Goal: Find contact information: Find contact information

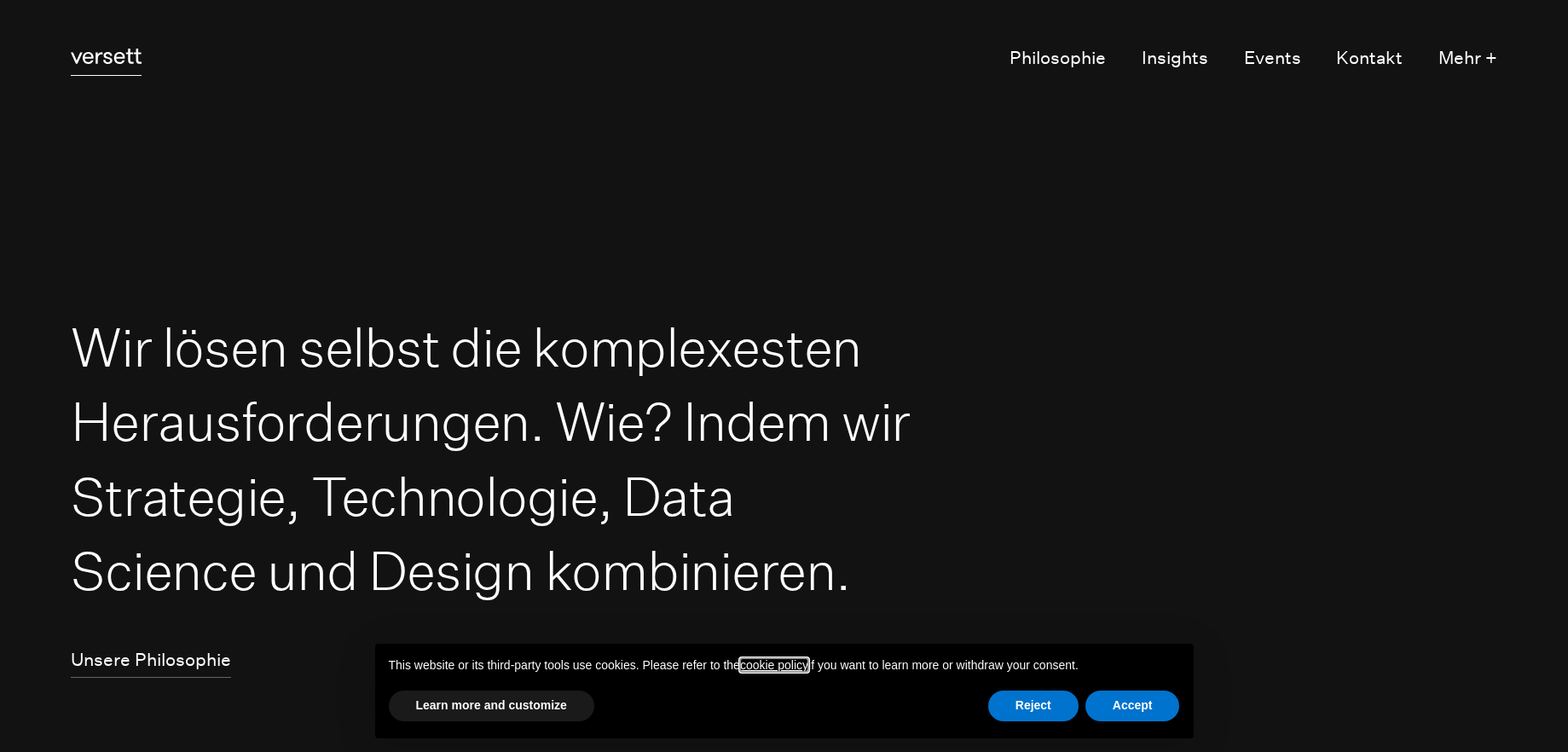
click at [115, 56] on icon at bounding box center [105, 57] width 70 height 16
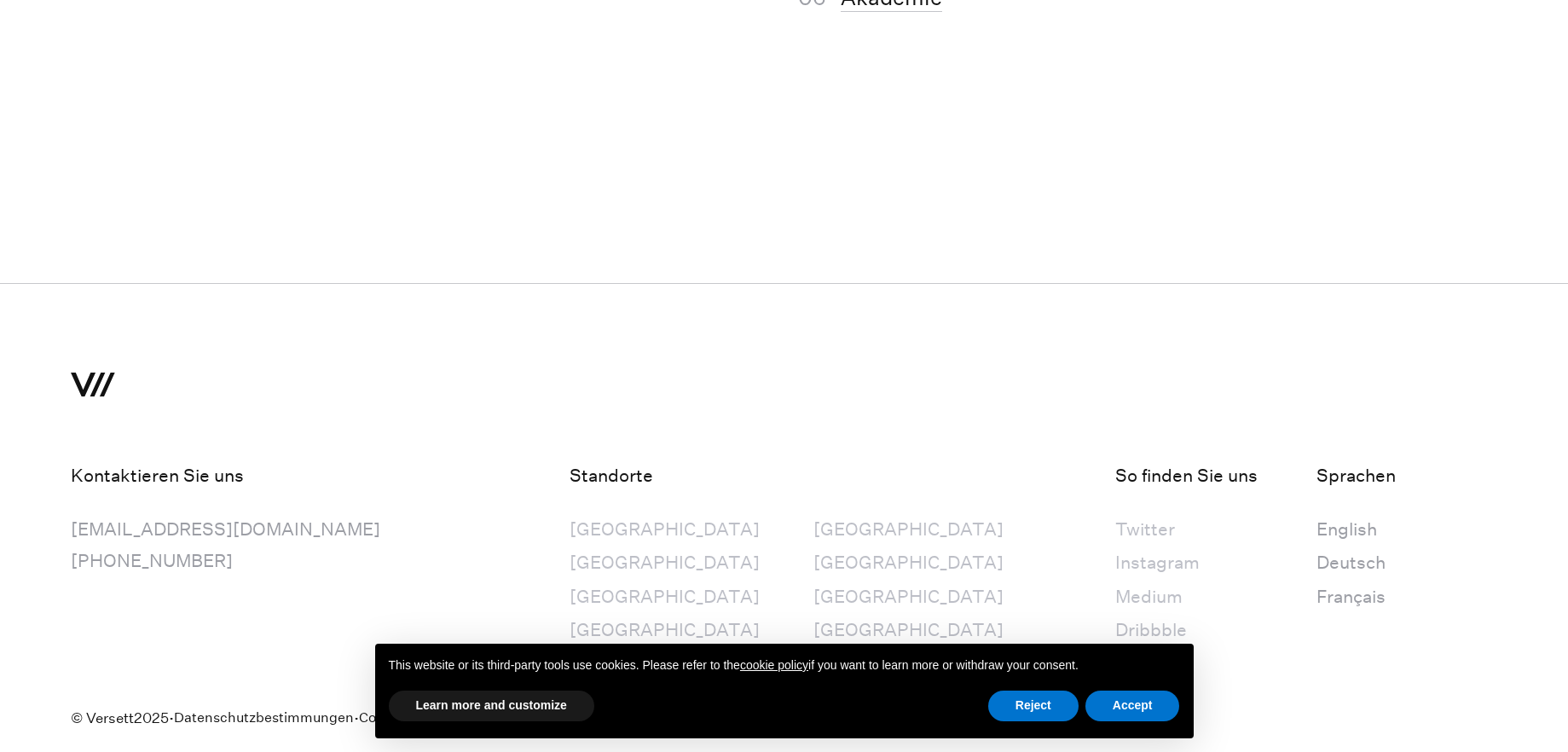
scroll to position [11338, 0]
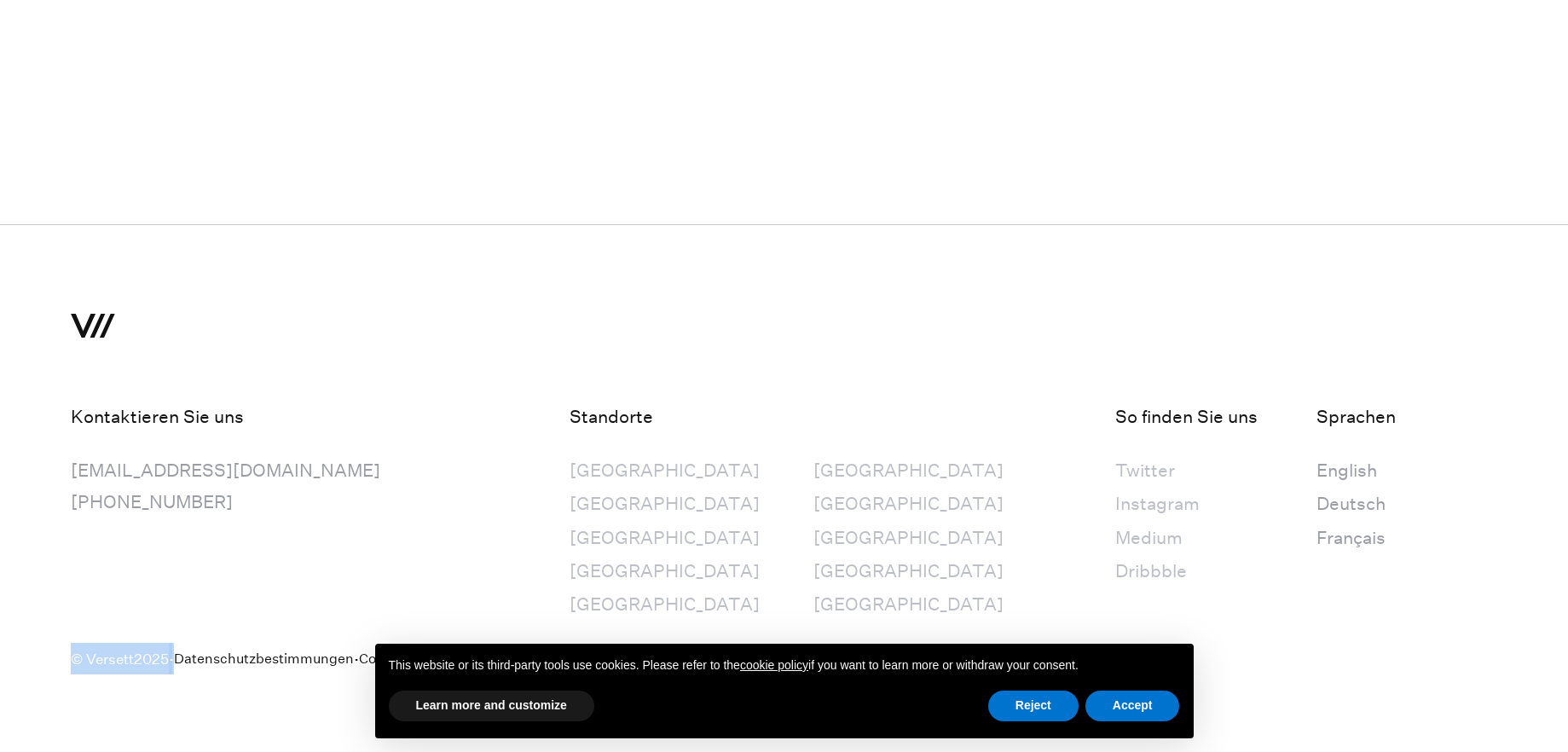
drag, startPoint x: 68, startPoint y: 663, endPoint x: 24, endPoint y: 649, distance: 46.2
click at [178, 662] on footer "Kontaktieren Sie uns [EMAIL_ADDRESS][DOMAIN_NAME] [PHONE_NUMBER] Standorte [GEO…" at bounding box center [784, 488] width 1568 height 528
copy div "© Versett 2025"
drag, startPoint x: 176, startPoint y: 666, endPoint x: 100, endPoint y: 664, distance: 76.0
click at [152, 665] on div "© Versett 2025 · Datenschutzbestimmungen · Cookie-Richtlinie" at bounding box center [783, 687] width 1426 height 130
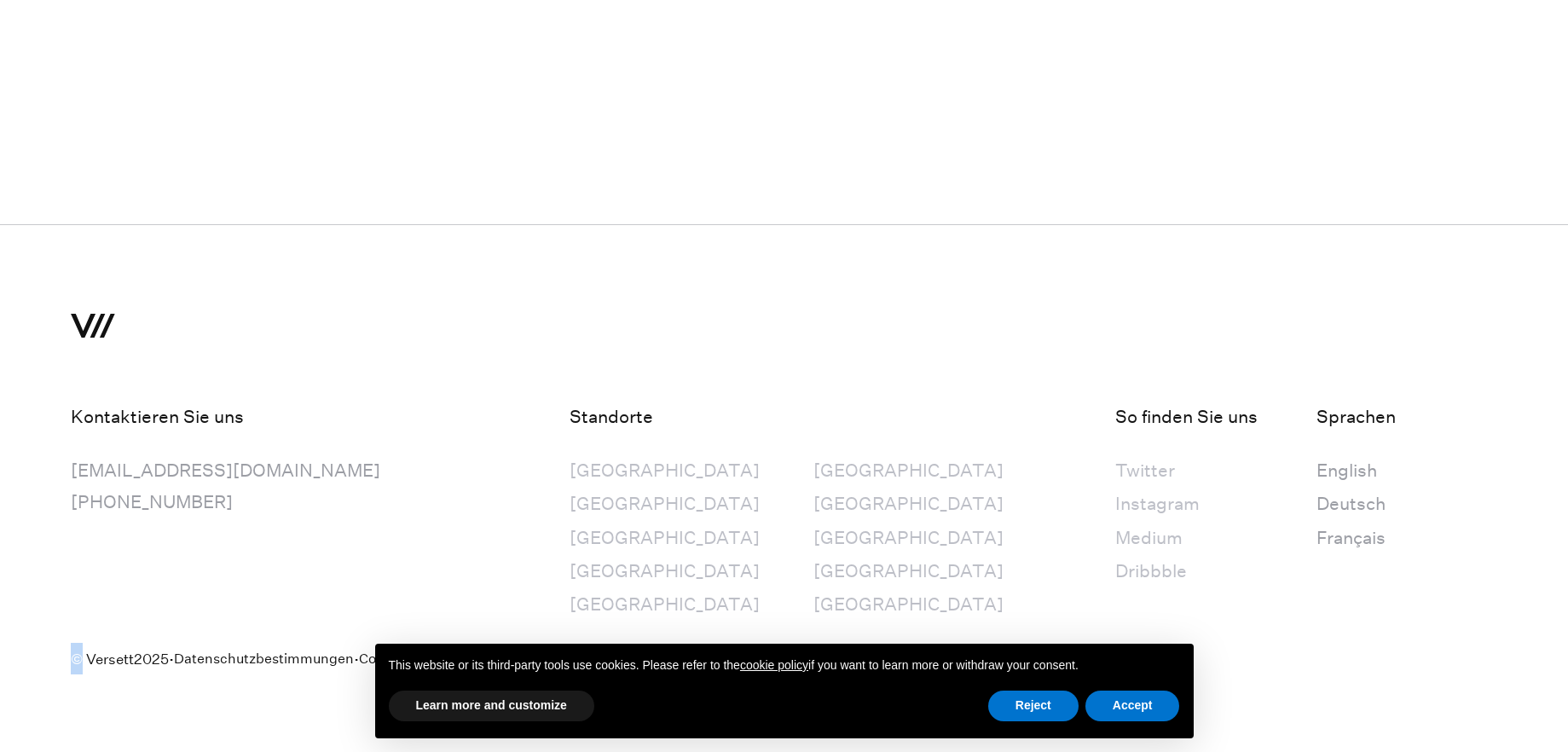
drag, startPoint x: 70, startPoint y: 663, endPoint x: 89, endPoint y: 660, distance: 19.2
click at [86, 661] on footer "Kontaktieren Sie uns [EMAIL_ADDRESS][DOMAIN_NAME] [PHONE_NUMBER] Standorte [GEO…" at bounding box center [784, 488] width 1568 height 528
copy small "©"
click at [174, 661] on p "·" at bounding box center [171, 658] width 5 height 31
copy p "·"
